Goal: Transaction & Acquisition: Purchase product/service

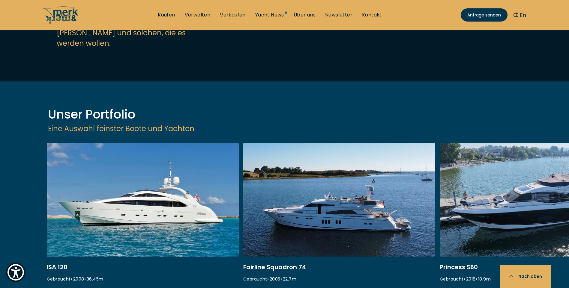
scroll to position [750, 0]
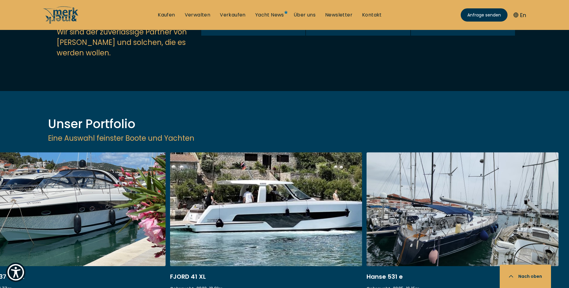
click at [69, 258] on div "ISA 120 Gebraucht • 2008 • 36.45 m EUR 3.850.000 Versteuert Fairline Squadron 7…" at bounding box center [284, 252] width 569 height 199
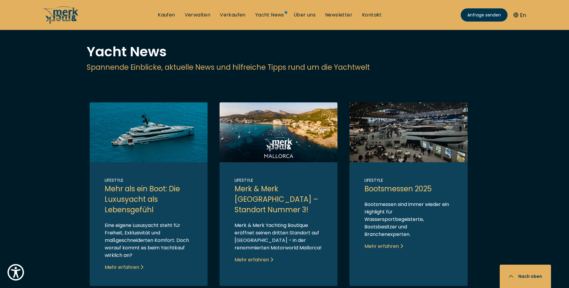
scroll to position [1079, 0]
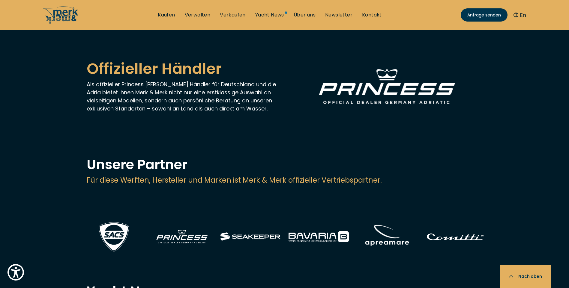
click at [458, 216] on img at bounding box center [455, 236] width 66 height 41
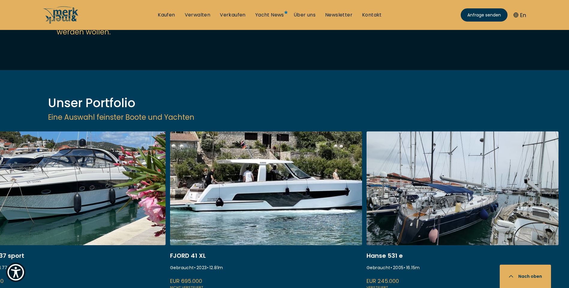
scroll to position [750, 0]
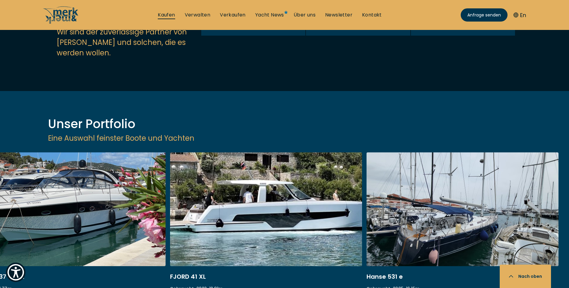
click at [168, 12] on link "Kaufen" at bounding box center [166, 15] width 17 height 7
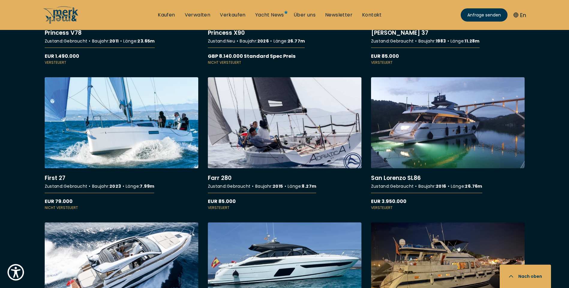
scroll to position [1199, 0]
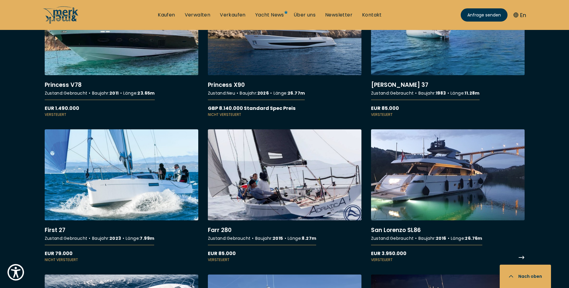
click at [412, 186] on link "More details about [GEOGRAPHIC_DATA] SL86" at bounding box center [448, 196] width 154 height 133
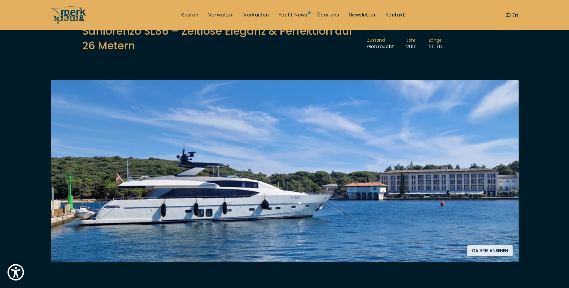
scroll to position [120, 0]
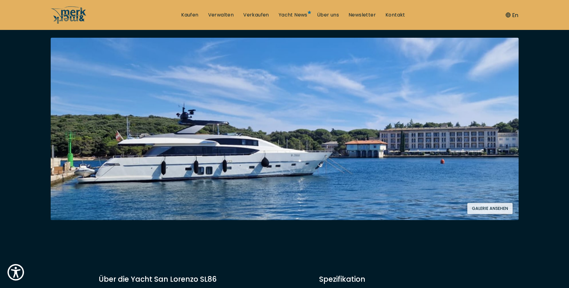
click at [259, 143] on img at bounding box center [285, 129] width 468 height 183
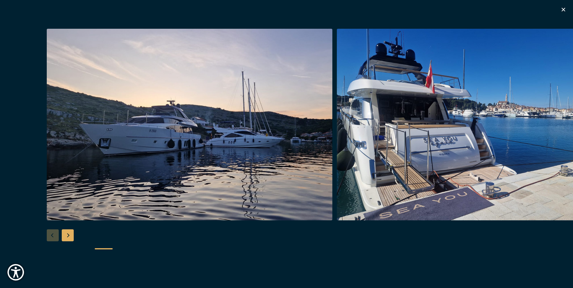
click at [414, 122] on img "button" at bounding box center [480, 125] width 286 height 192
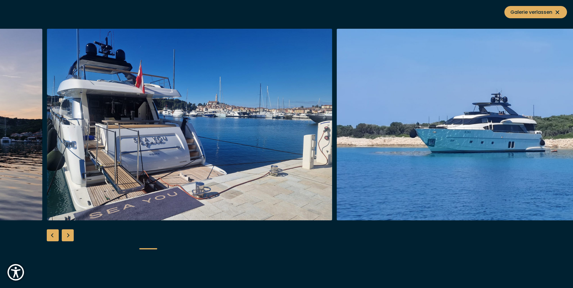
click at [70, 234] on div "Next slide" at bounding box center [68, 236] width 12 height 12
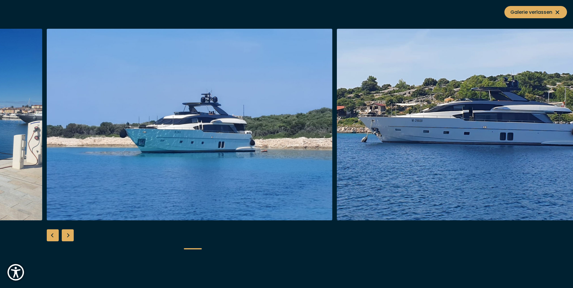
click at [70, 234] on div "Next slide" at bounding box center [68, 236] width 12 height 12
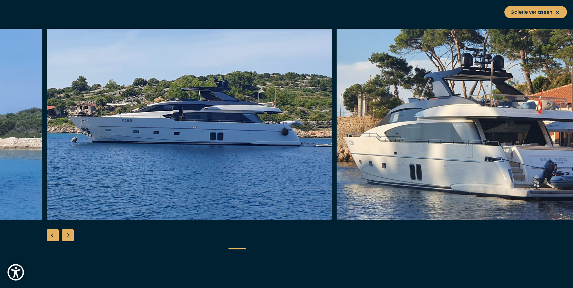
click at [70, 234] on div "Next slide" at bounding box center [68, 236] width 12 height 12
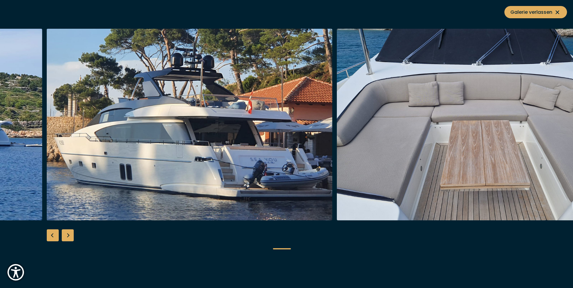
click at [70, 234] on div "Next slide" at bounding box center [68, 236] width 12 height 12
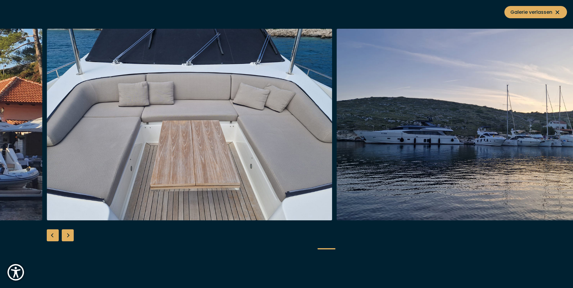
click at [70, 234] on div "Next slide" at bounding box center [68, 236] width 12 height 12
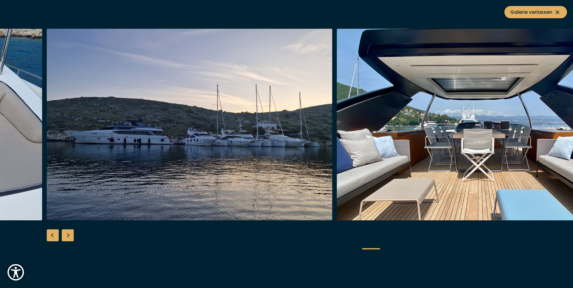
click at [70, 234] on div "Next slide" at bounding box center [68, 236] width 12 height 12
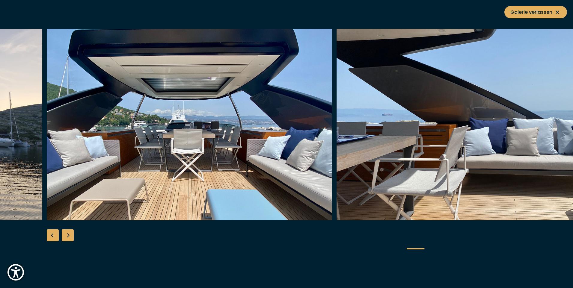
click at [70, 234] on div "Next slide" at bounding box center [68, 236] width 12 height 12
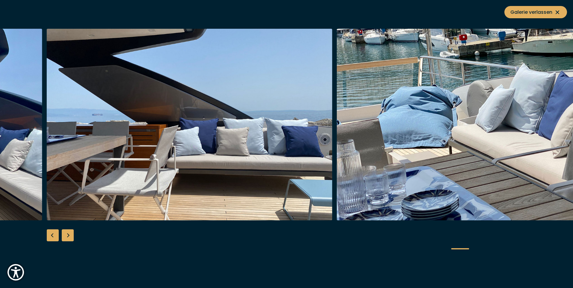
click at [70, 234] on div "Next slide" at bounding box center [68, 236] width 12 height 12
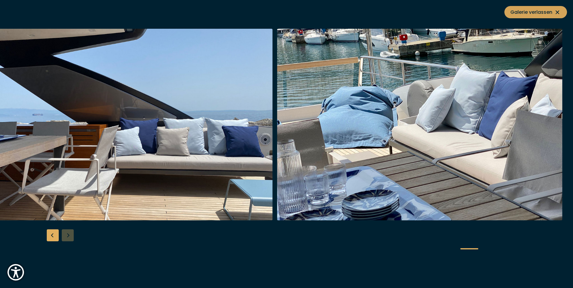
click at [538, 13] on span "Galerie verlassen" at bounding box center [536, 11] width 51 height 7
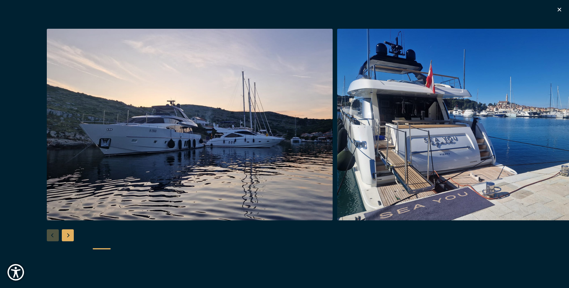
scroll to position [300, 0]
click at [556, 9] on icon "button" at bounding box center [559, 9] width 7 height 7
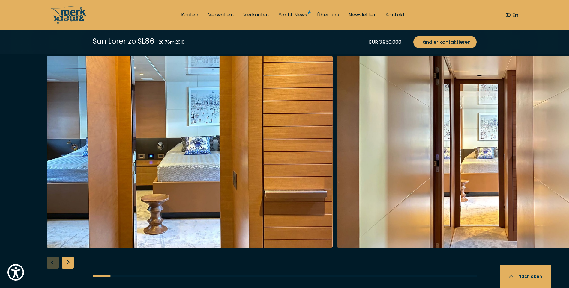
scroll to position [1169, 0]
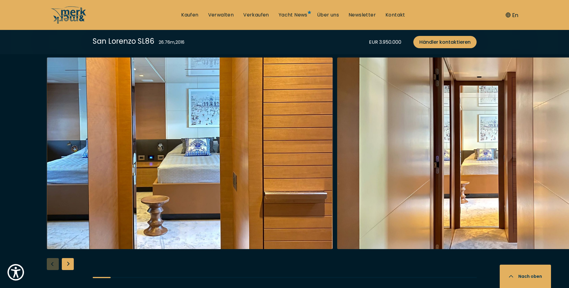
click at [69, 258] on div "Next slide" at bounding box center [68, 264] width 12 height 12
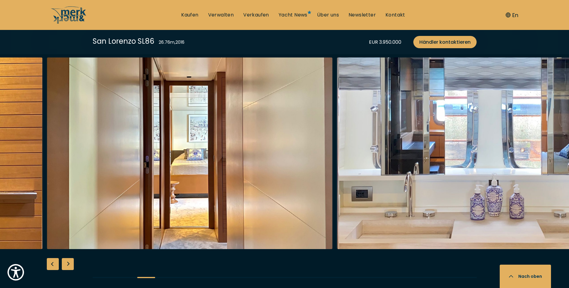
click at [69, 258] on div "Next slide" at bounding box center [68, 264] width 12 height 12
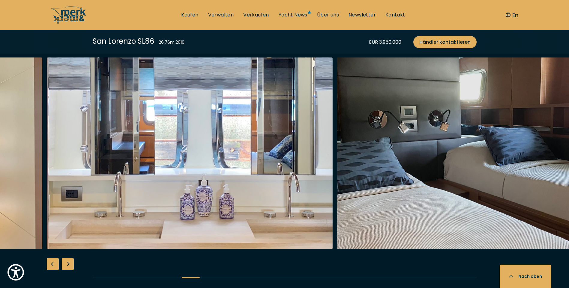
click at [69, 258] on div "Next slide" at bounding box center [68, 264] width 12 height 12
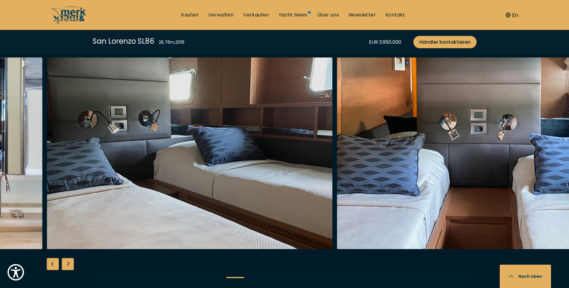
click at [69, 258] on div "Next slide" at bounding box center [68, 264] width 12 height 12
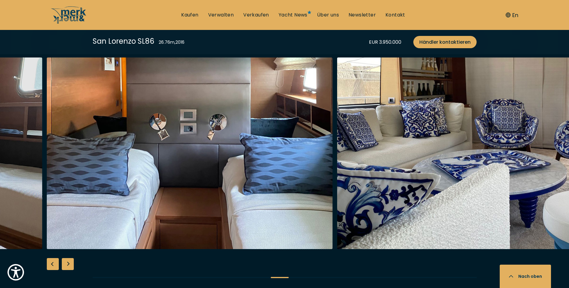
click at [69, 258] on div "Next slide" at bounding box center [68, 264] width 12 height 12
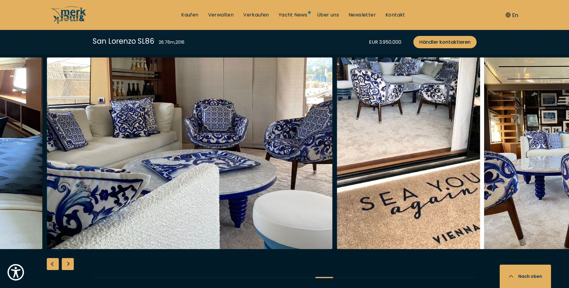
click at [69, 258] on div "Next slide" at bounding box center [68, 264] width 12 height 12
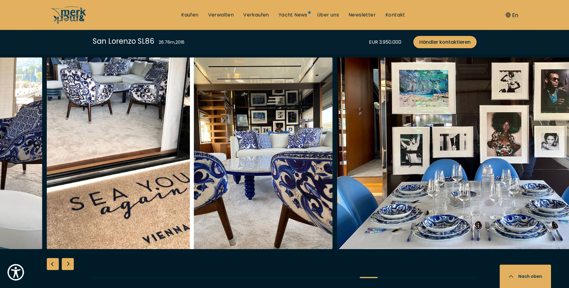
click at [69, 258] on div "Next slide" at bounding box center [68, 264] width 12 height 12
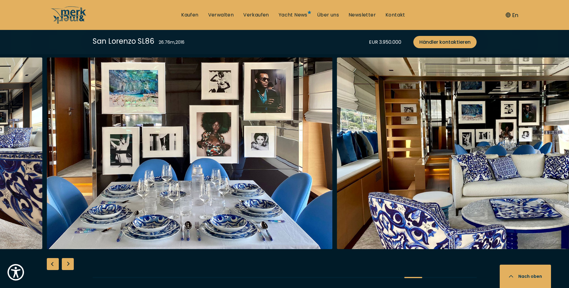
click at [69, 258] on div "Next slide" at bounding box center [68, 264] width 12 height 12
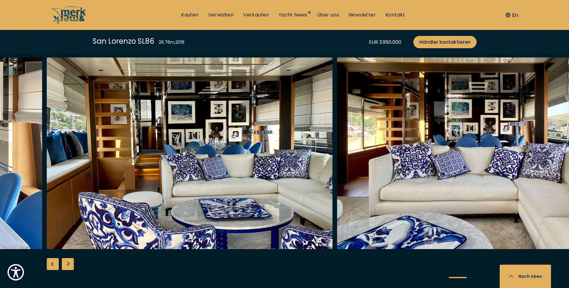
click at [69, 258] on div "Next slide" at bounding box center [68, 264] width 12 height 12
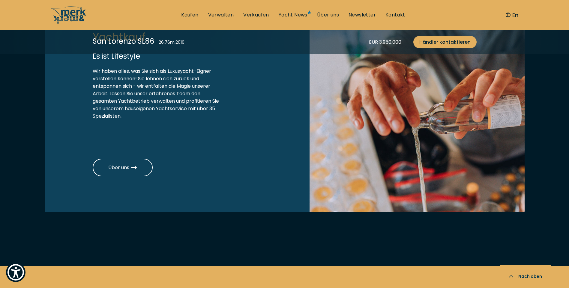
scroll to position [1982, 0]
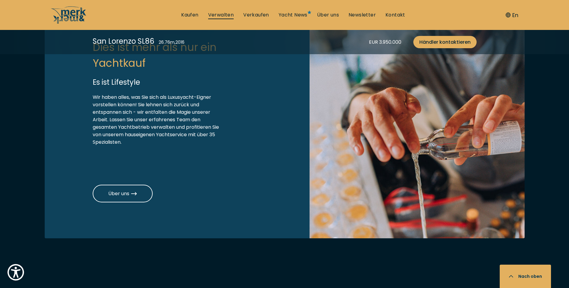
click at [224, 15] on link "Verwalten" at bounding box center [221, 15] width 26 height 7
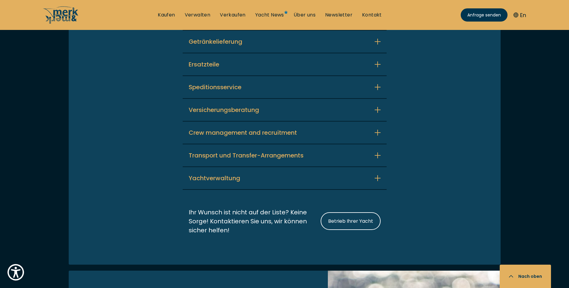
scroll to position [1499, 0]
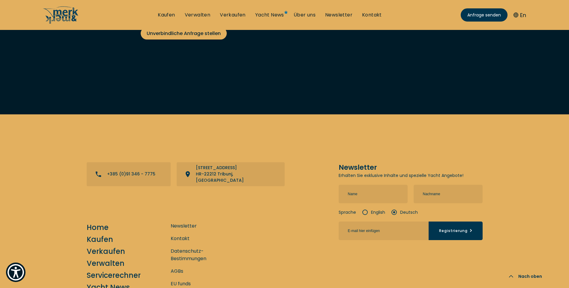
scroll to position [2189, 0]
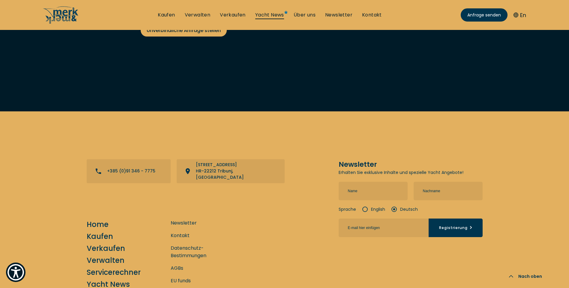
click at [261, 16] on link "Yacht News" at bounding box center [269, 15] width 29 height 7
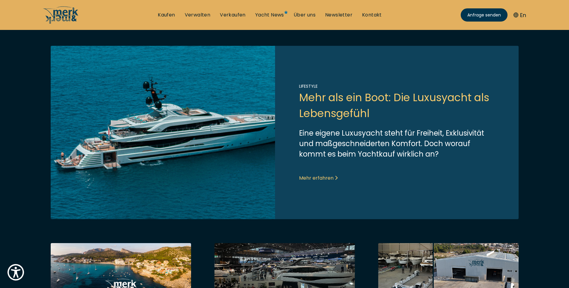
scroll to position [150, 0]
click at [315, 181] on link "Link to post" at bounding box center [285, 133] width 468 height 174
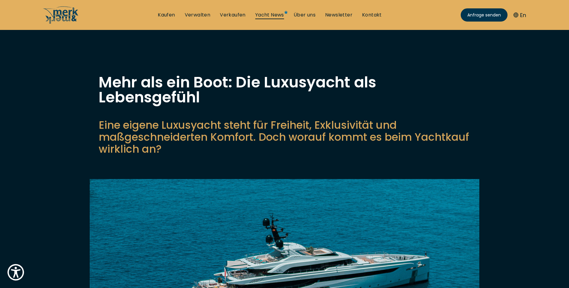
click at [276, 15] on link "Yacht News" at bounding box center [269, 15] width 29 height 7
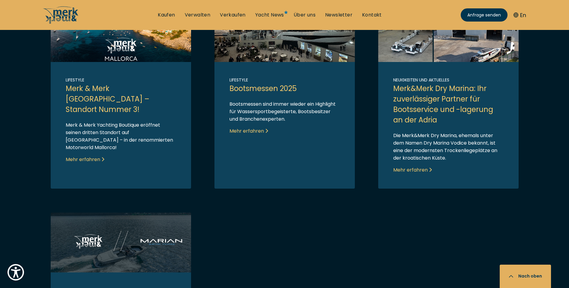
scroll to position [240, 0]
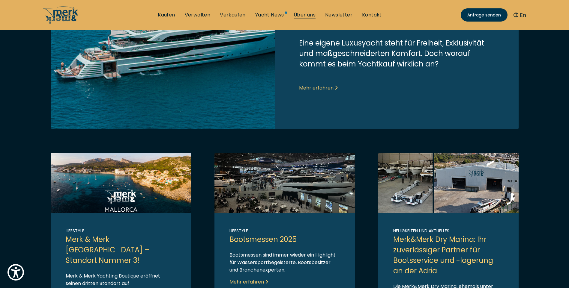
click at [314, 13] on link "Über uns" at bounding box center [305, 15] width 22 height 7
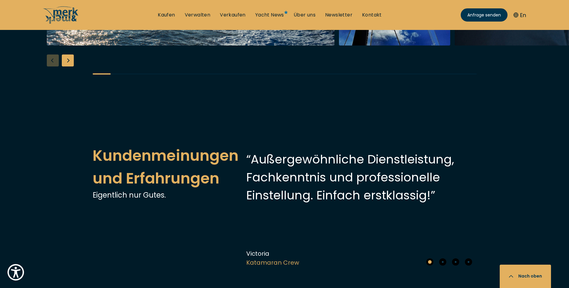
scroll to position [1289, 0]
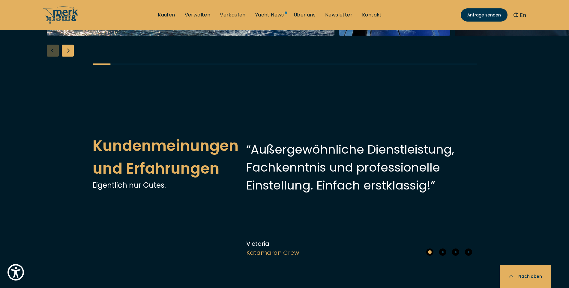
click at [69, 57] on div "Next slide" at bounding box center [68, 51] width 12 height 12
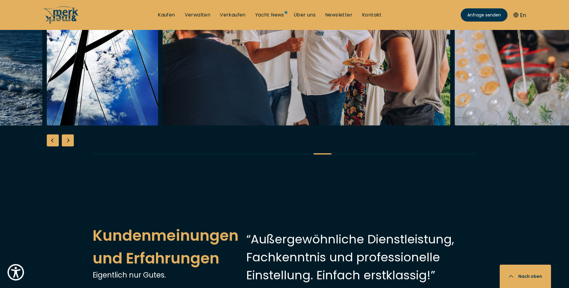
scroll to position [1229, 0]
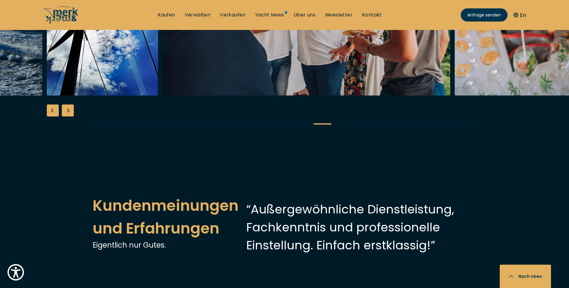
click at [70, 117] on div "Next slide" at bounding box center [68, 111] width 12 height 12
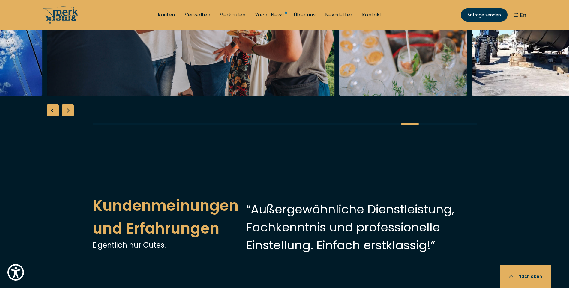
click at [70, 117] on div "Next slide" at bounding box center [68, 111] width 12 height 12
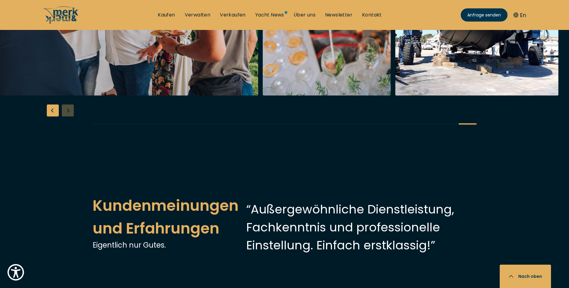
click at [70, 135] on div at bounding box center [284, 19] width 569 height 231
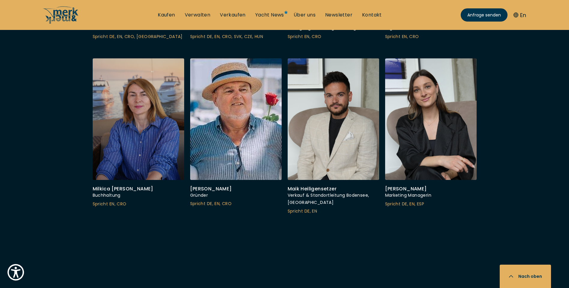
scroll to position [2069, 0]
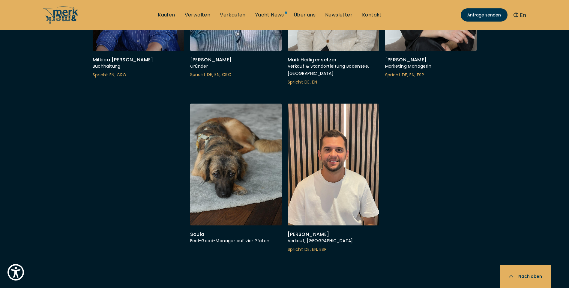
click at [306, 85] on span "DE, EN" at bounding box center [310, 82] width 13 height 6
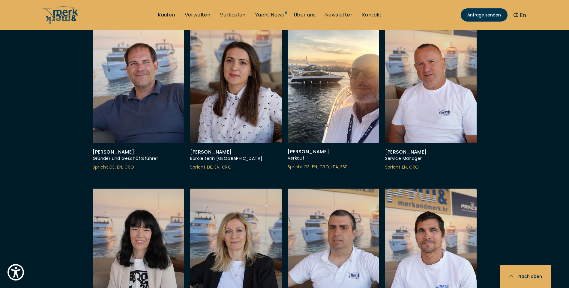
scroll to position [1619, 0]
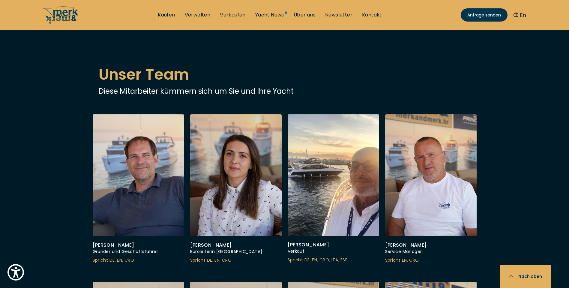
scroll to position [1529, 0]
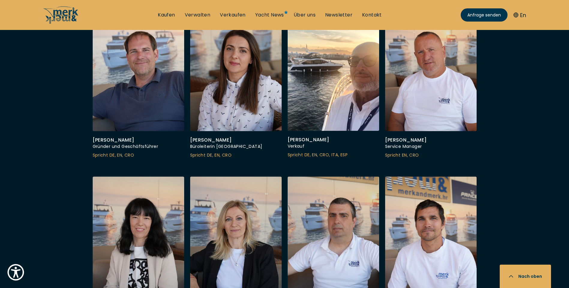
scroll to position [1499, 0]
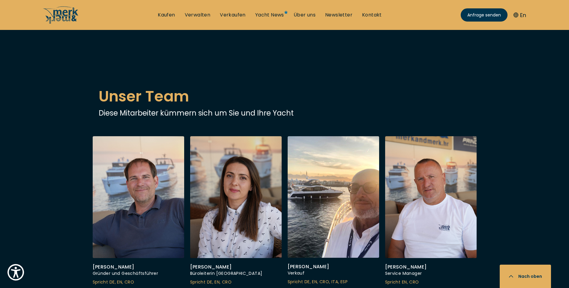
click at [470, 19] on span "Go to slide 4" at bounding box center [468, 15] width 7 height 7
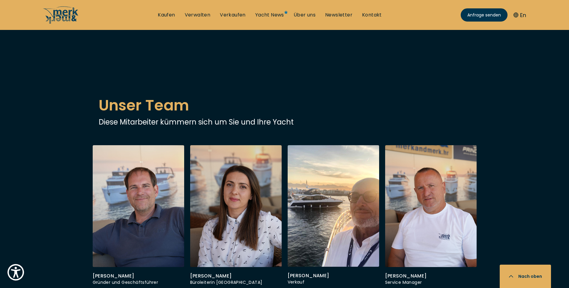
click at [428, 28] on span "Go to slide 1" at bounding box center [429, 24] width 7 height 7
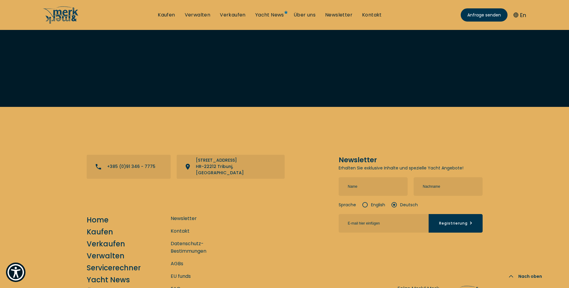
scroll to position [2279, 0]
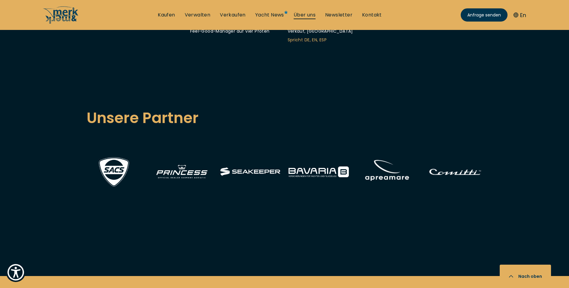
click at [306, 13] on link "Über uns" at bounding box center [305, 15] width 22 height 7
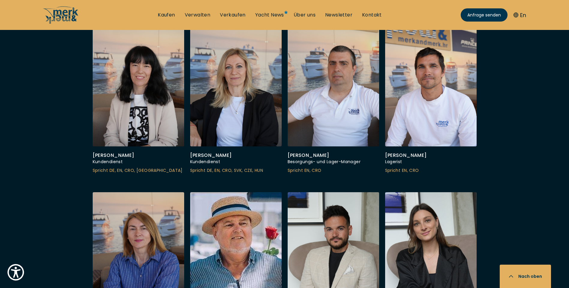
scroll to position [1889, 0]
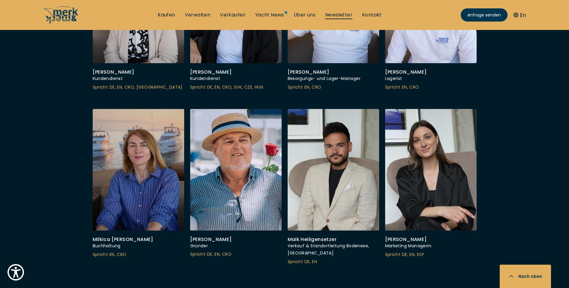
click at [345, 13] on link "Newsletter" at bounding box center [338, 15] width 27 height 7
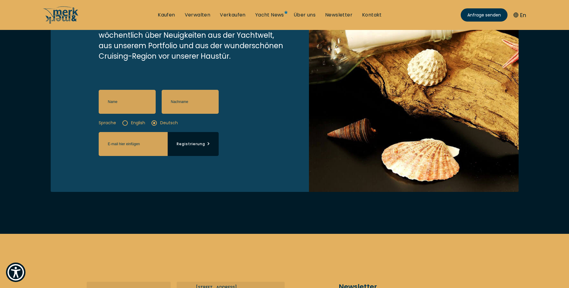
scroll to position [210, 0]
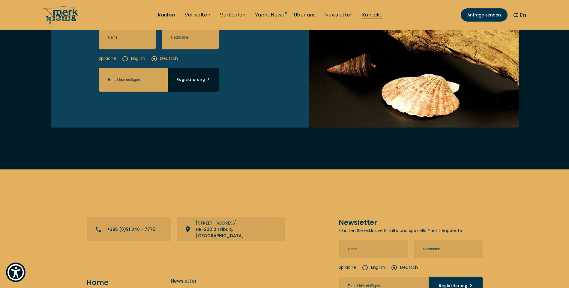
click at [376, 13] on link "Kontakt" at bounding box center [372, 15] width 20 height 7
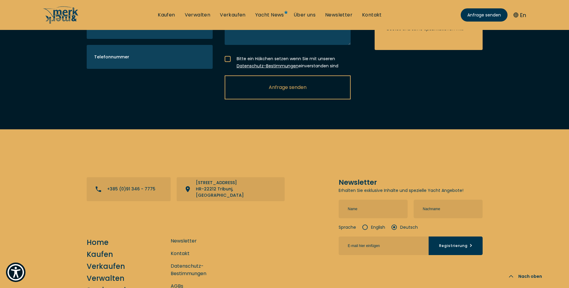
scroll to position [1295, 0]
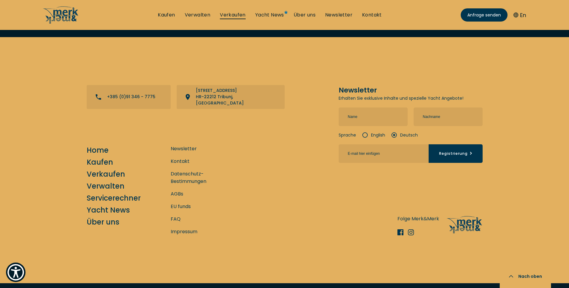
click at [230, 16] on link "Verkaufen" at bounding box center [233, 15] width 26 height 7
select select "sell"
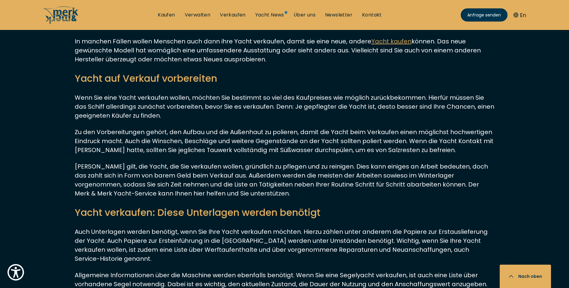
scroll to position [1649, 0]
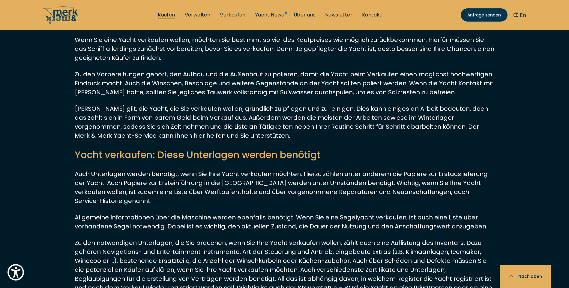
click at [162, 17] on link "Kaufen" at bounding box center [166, 15] width 17 height 7
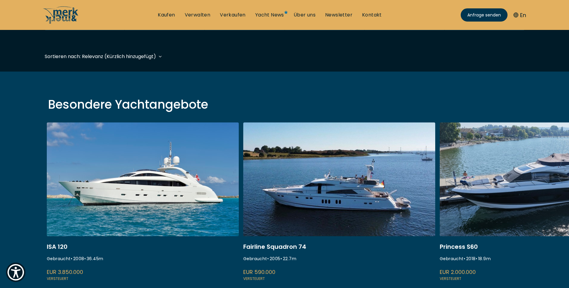
scroll to position [30, 0]
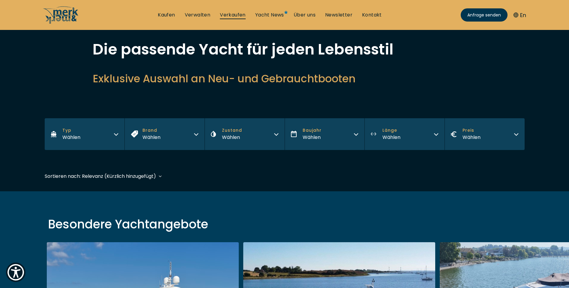
click at [229, 12] on link "Verkaufen" at bounding box center [233, 15] width 26 height 7
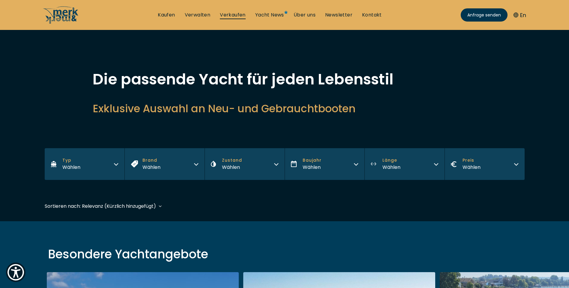
select select "sell"
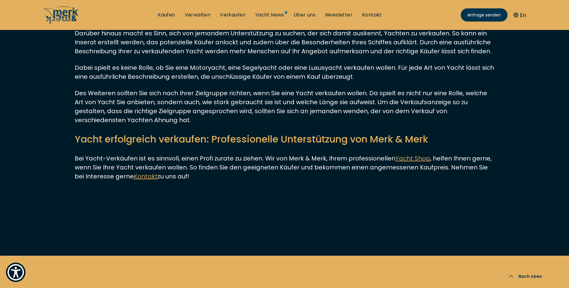
scroll to position [2189, 0]
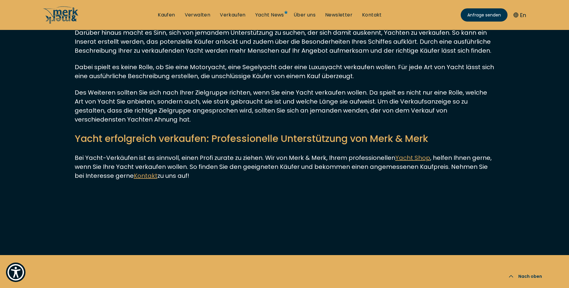
click at [412, 154] on u "Yacht Shop" at bounding box center [412, 158] width 35 height 8
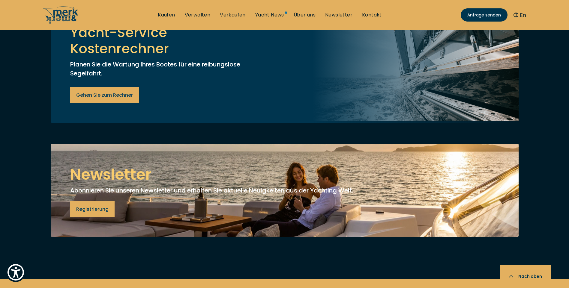
scroll to position [2339, 0]
